Goal: Task Accomplishment & Management: Manage account settings

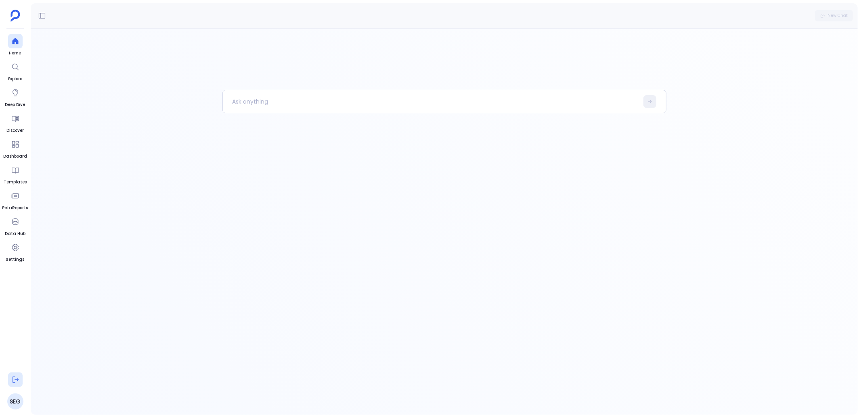
click at [15, 380] on icon at bounding box center [16, 380] width 6 height 6
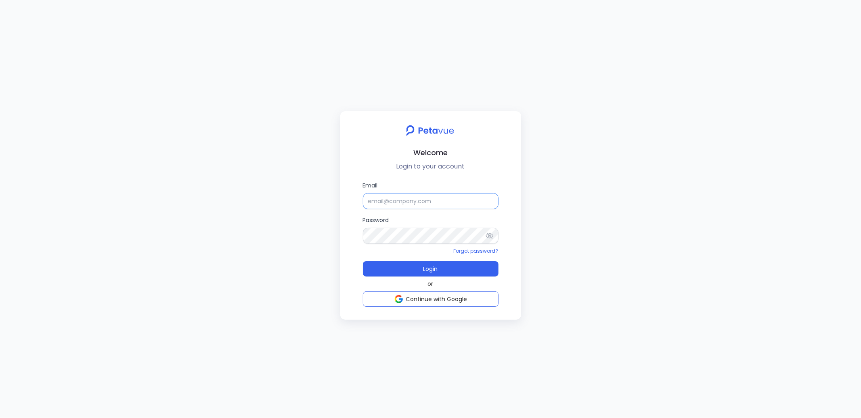
click at [402, 201] on input "Email" at bounding box center [431, 201] width 136 height 16
click at [396, 202] on input "support+snappykraken" at bounding box center [431, 201] width 136 height 16
paste input "@[DOMAIN_NAME]"
type input "[EMAIL_ADDRESS][DOMAIN_NAME]"
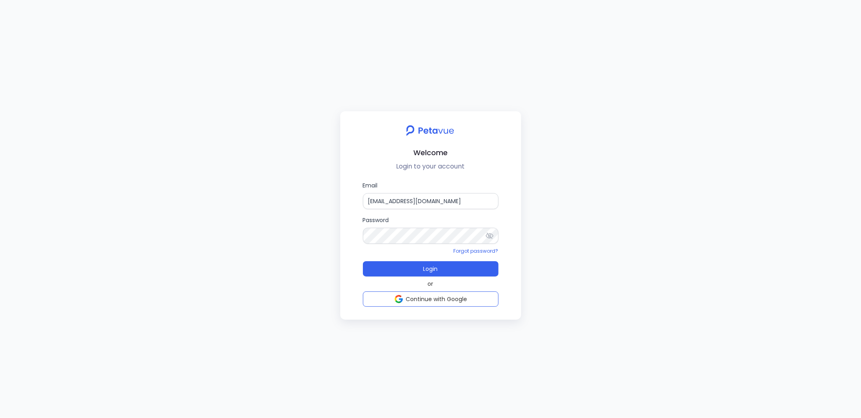
click at [486, 235] on icon at bounding box center [489, 236] width 8 height 6
click at [429, 269] on span "Login" at bounding box center [430, 269] width 15 height 8
